Goal: Information Seeking & Learning: Learn about a topic

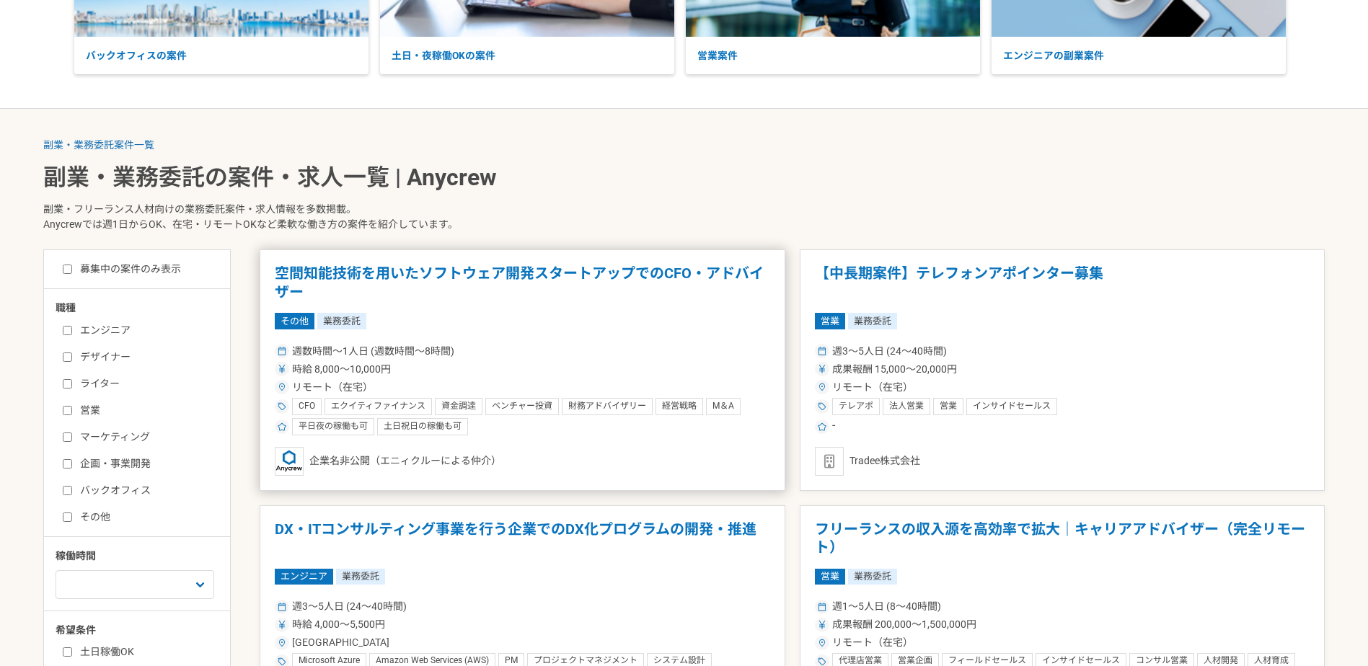
scroll to position [288, 0]
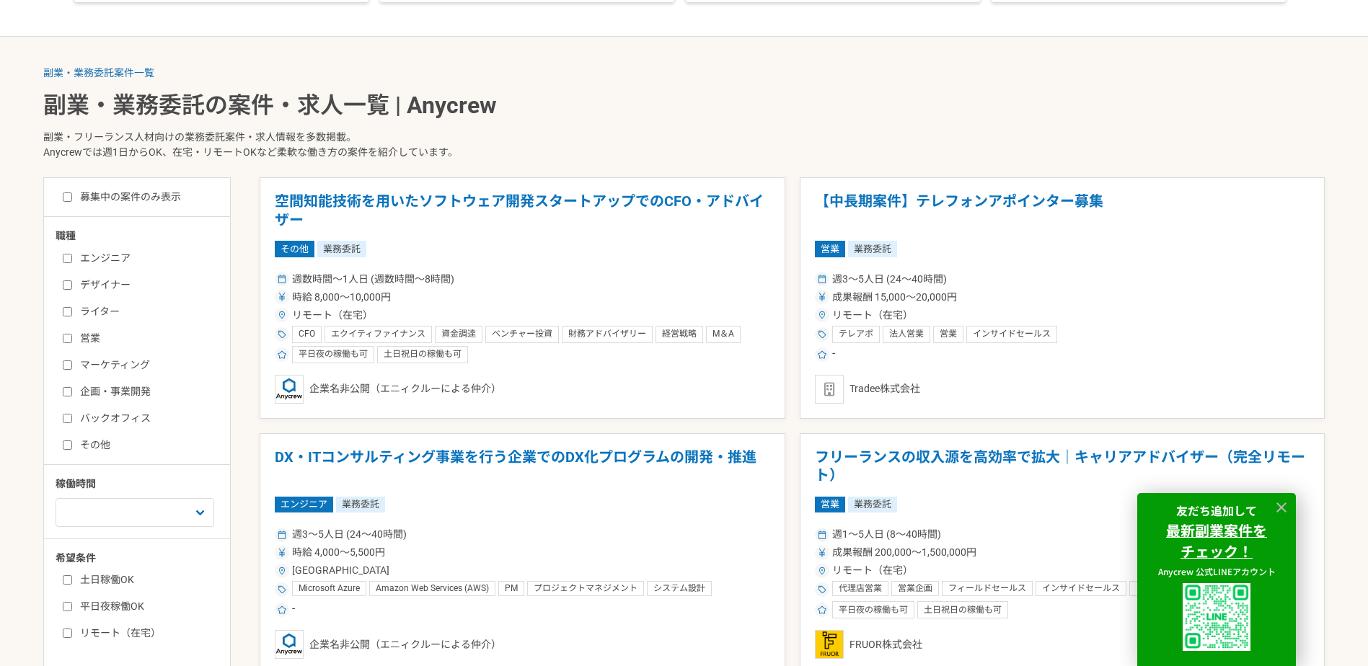
click at [66, 419] on input "バックオフィス" at bounding box center [67, 418] width 9 height 9
checkbox input "true"
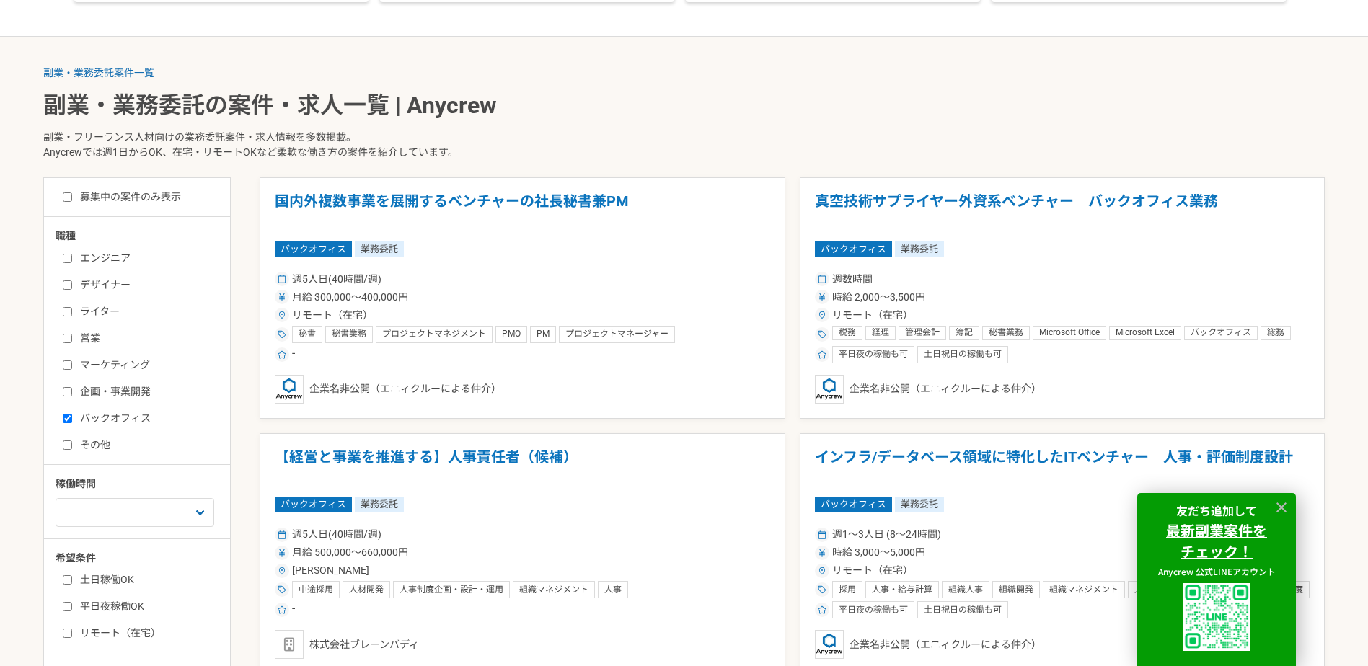
click at [65, 638] on input "リモート（在宅）" at bounding box center [67, 633] width 9 height 9
checkbox input "true"
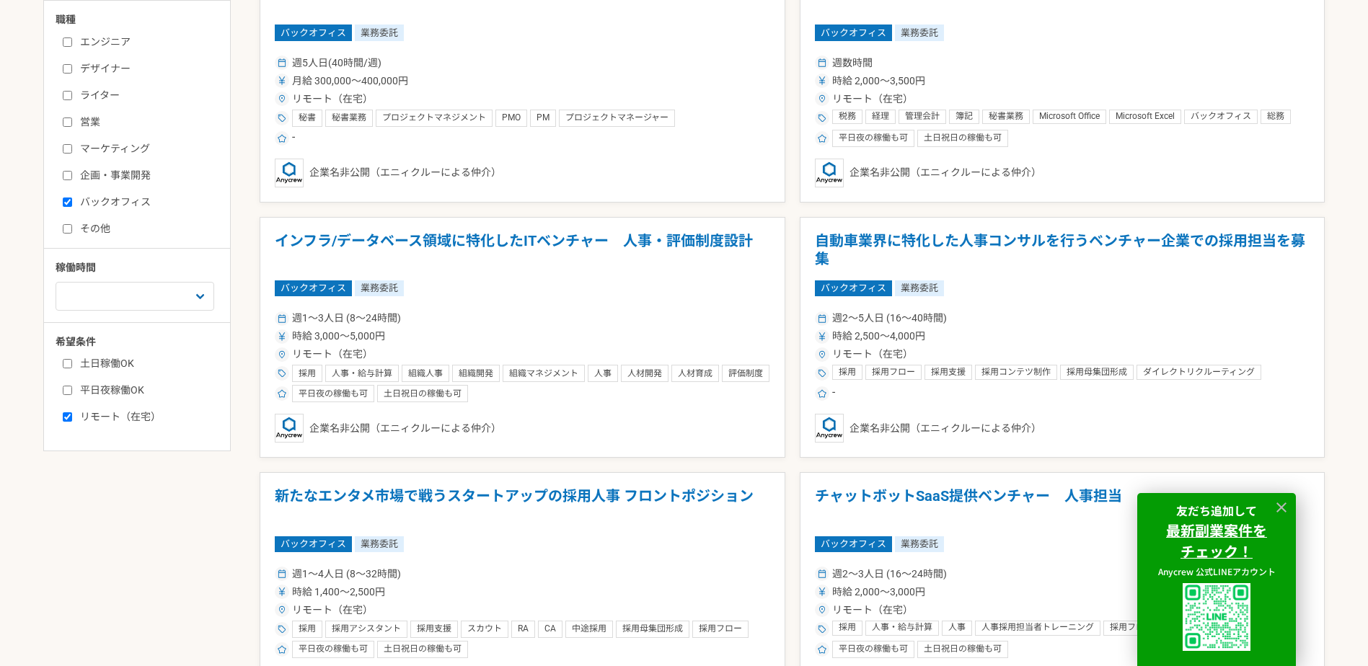
scroll to position [577, 0]
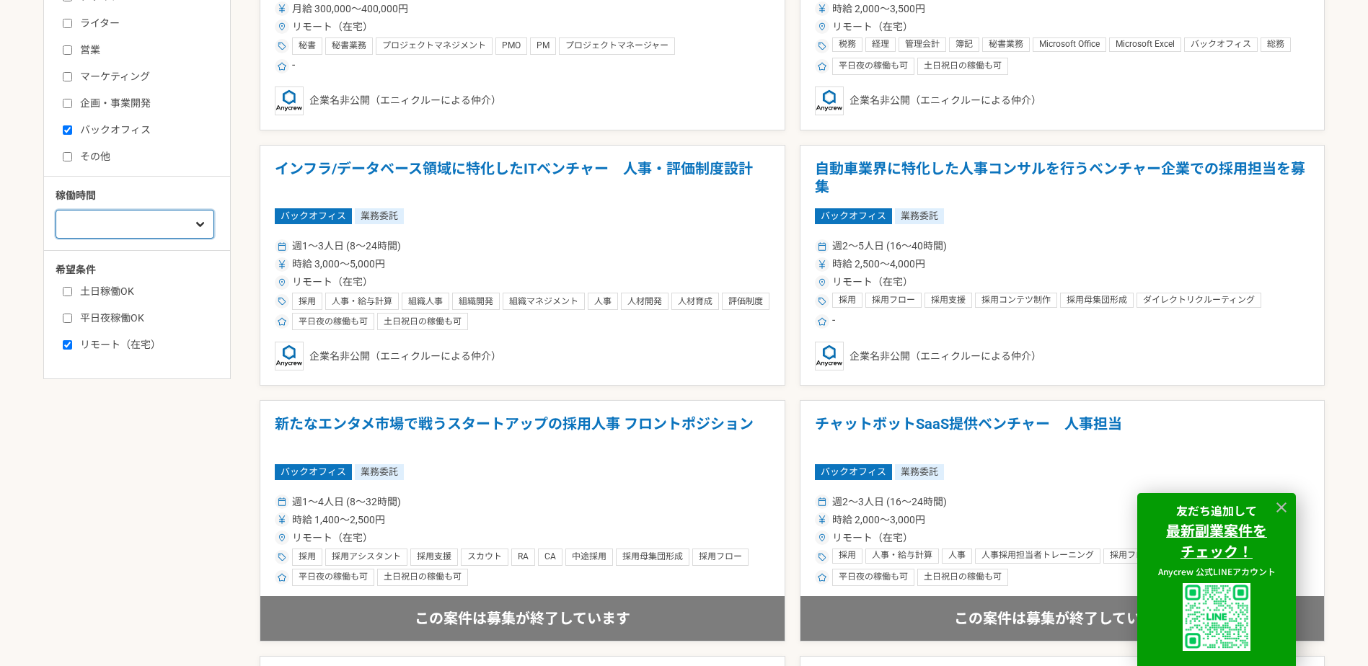
click at [140, 226] on select "週1人日（8時間）以下 週2人日（16時間）以下 週3人日（24時間）以下 週4人日（32時間）以下 週5人日（40時間）以下" at bounding box center [135, 224] width 159 height 29
select select "1"
click at [56, 210] on select "週1人日（8時間）以下 週2人日（16時間）以下 週3人日（24時間）以下 週4人日（32時間）以下 週5人日（40時間）以下" at bounding box center [135, 224] width 159 height 29
